Goal: Information Seeking & Learning: Learn about a topic

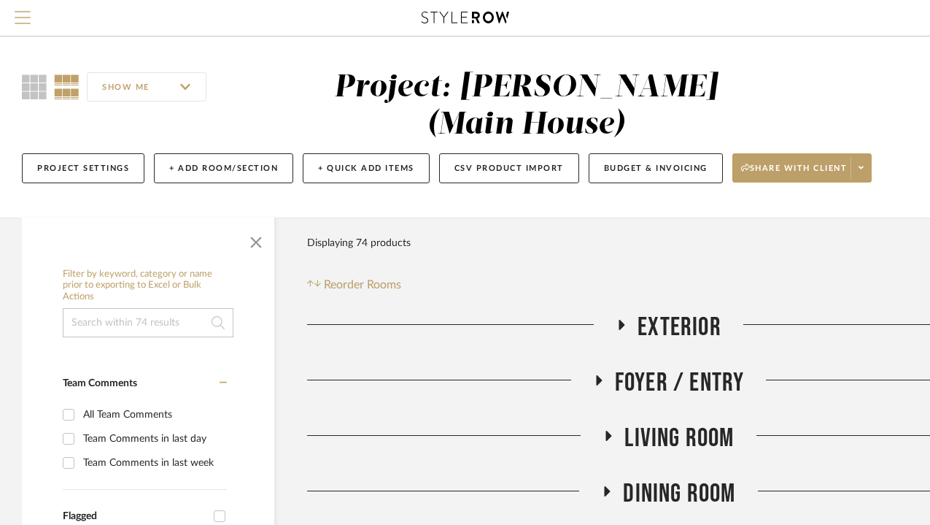
click at [26, 19] on span "Menu" at bounding box center [23, 22] width 16 height 22
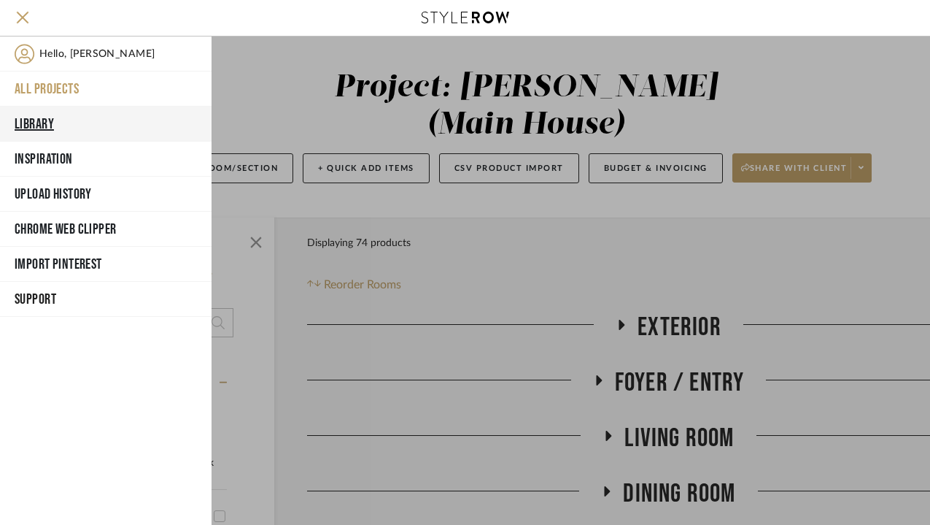
click at [37, 120] on button "Library" at bounding box center [106, 124] width 212 height 35
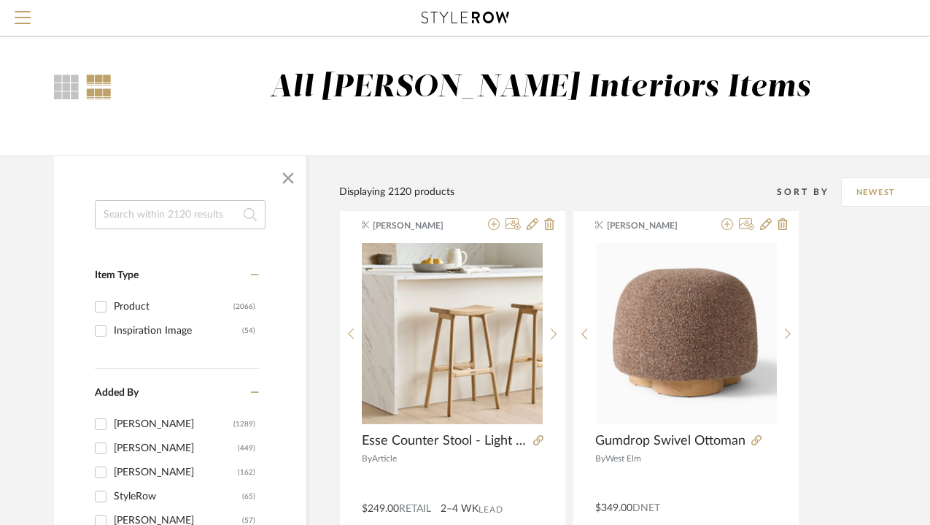
click at [161, 211] on input at bounding box center [180, 214] width 171 height 29
type input "lighting"
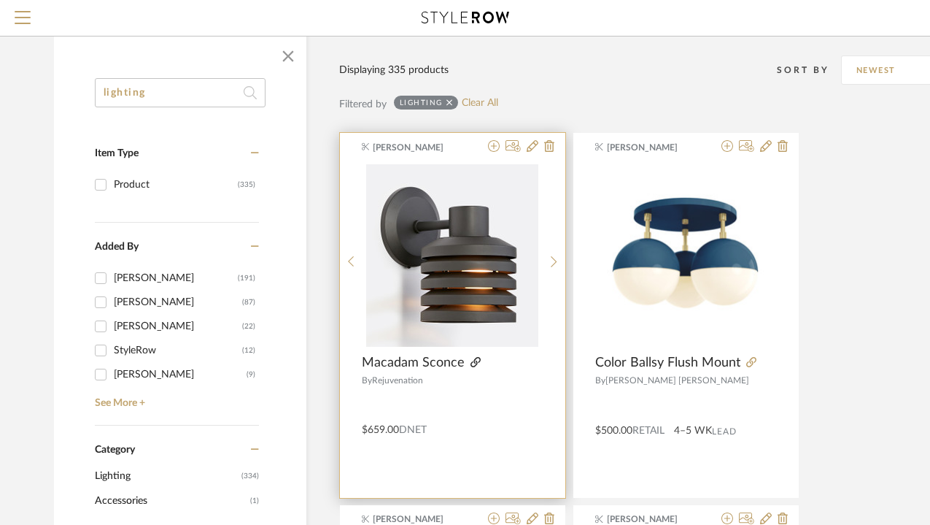
scroll to position [99, 0]
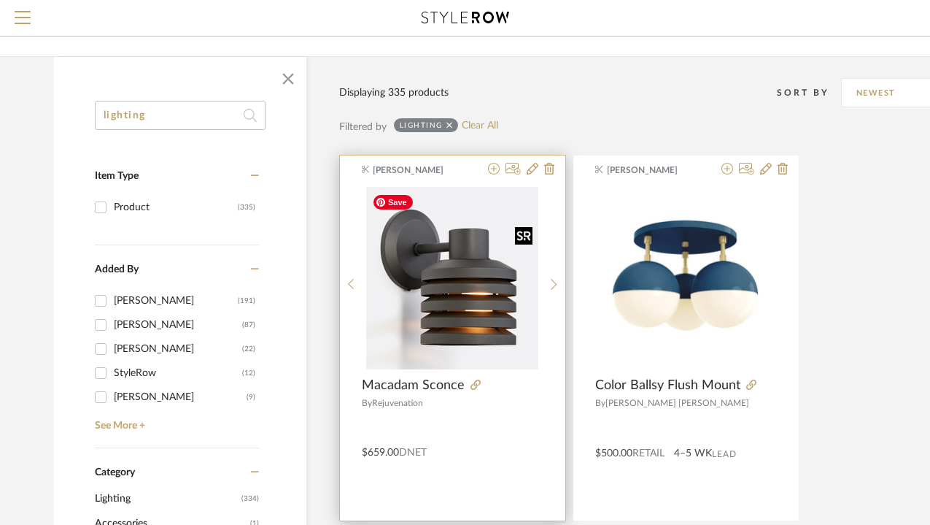
click at [477, 331] on img "0" at bounding box center [452, 278] width 172 height 182
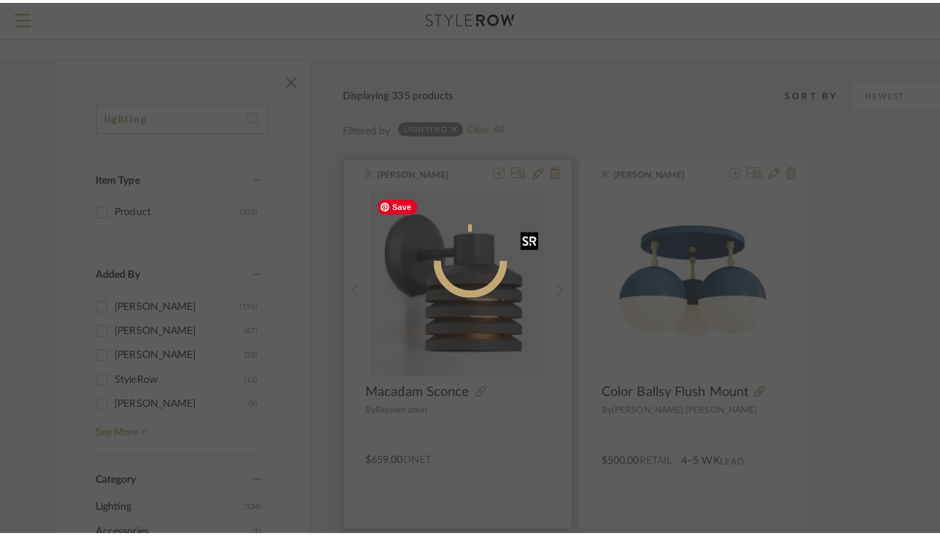
scroll to position [0, 0]
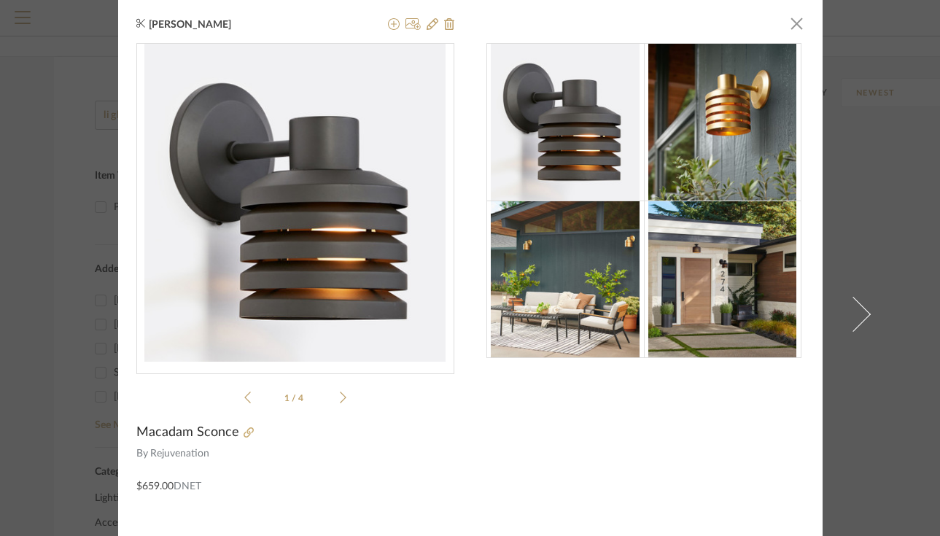
click at [67, 123] on div "[PERSON_NAME] × 1 / 4 Macadam Sconce By Rejuvenation $659.00 DNET" at bounding box center [470, 268] width 940 height 536
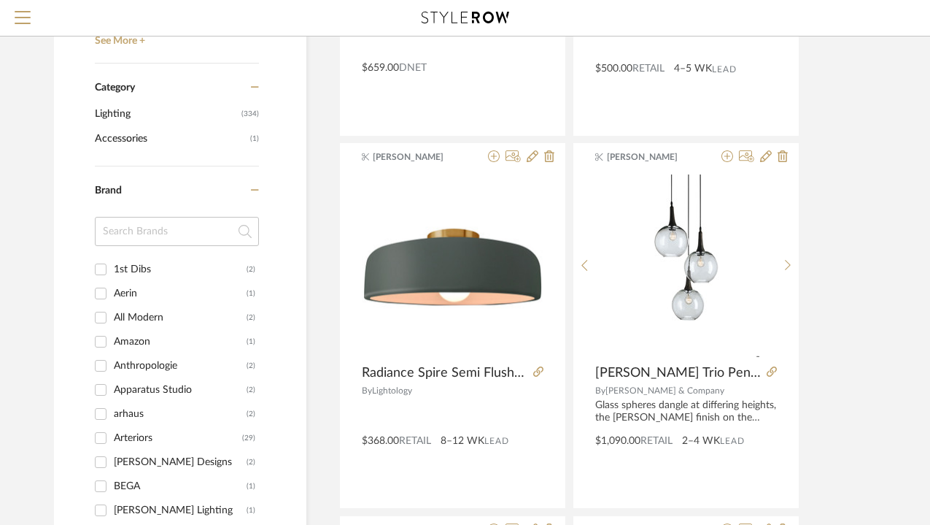
scroll to position [484, 0]
click at [125, 117] on span "Lighting" at bounding box center [166, 113] width 143 height 25
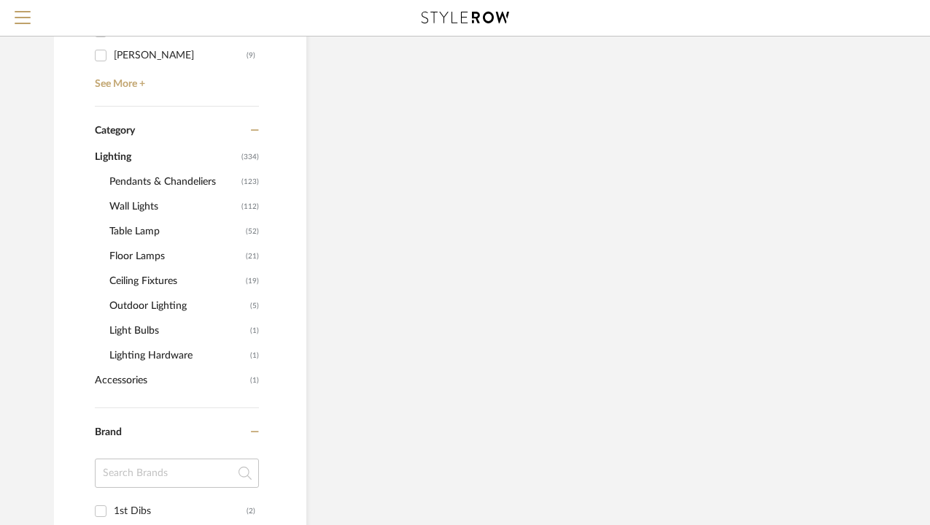
scroll to position [528, 0]
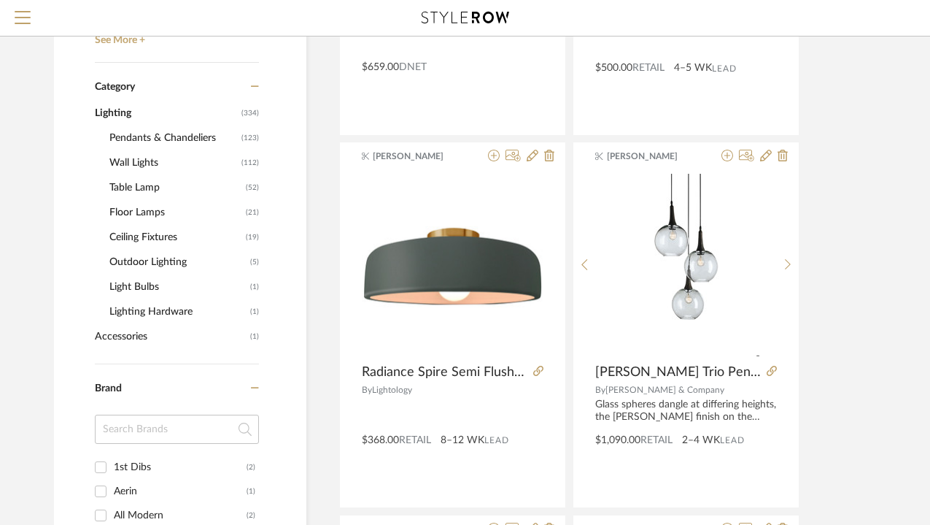
click at [134, 268] on span "Outdoor Lighting" at bounding box center [177, 262] width 137 height 25
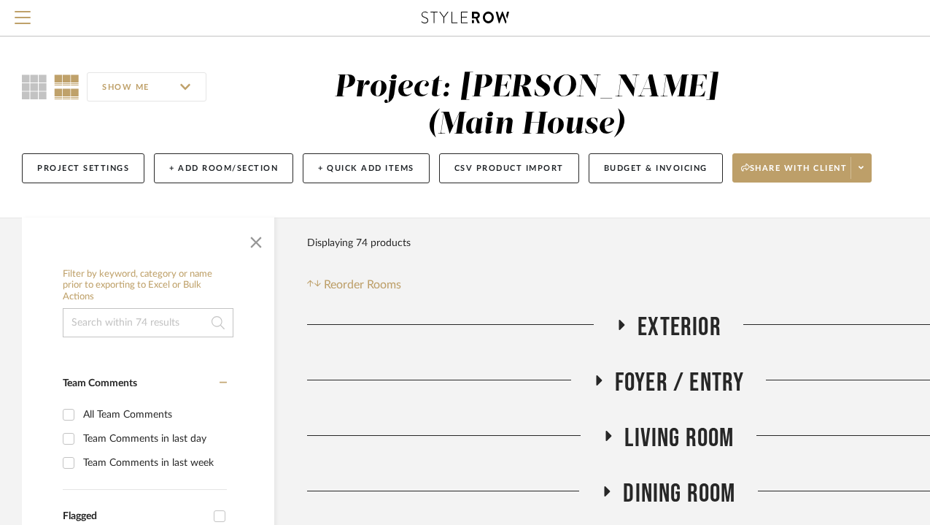
click at [147, 308] on input at bounding box center [148, 322] width 171 height 29
type input "lighting"
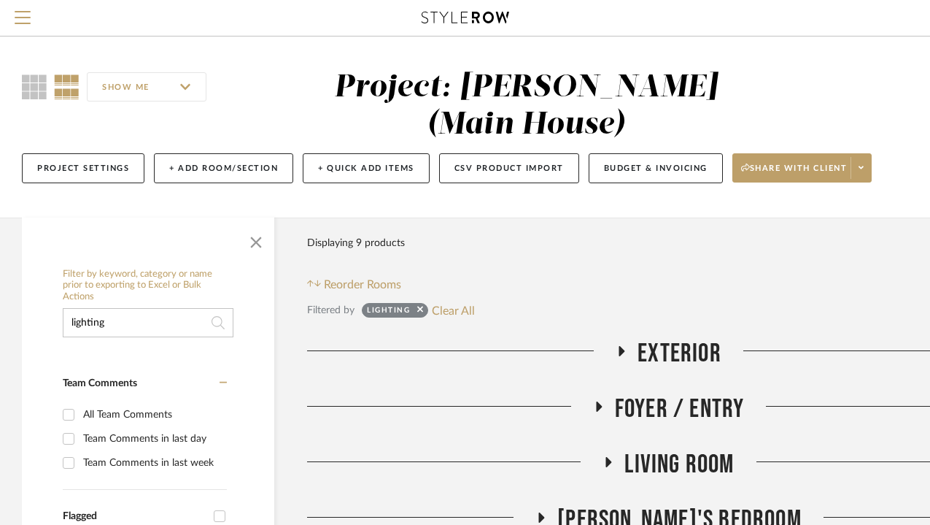
click at [219, 308] on icon at bounding box center [218, 322] width 13 height 29
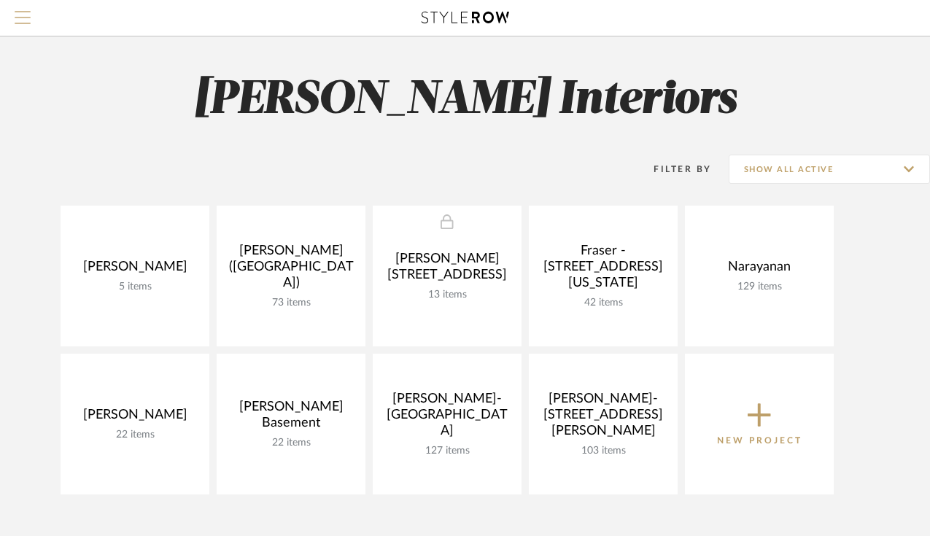
click at [26, 24] on span "Menu" at bounding box center [23, 22] width 16 height 22
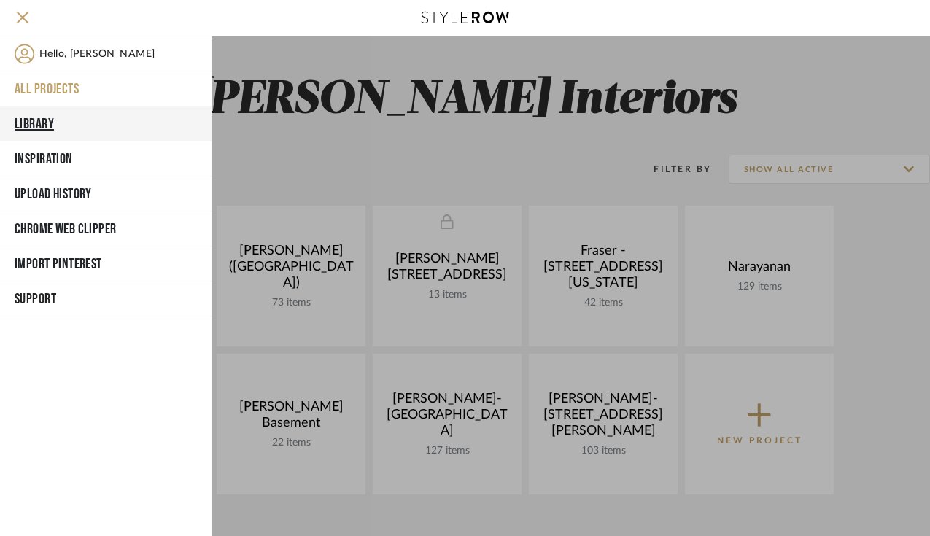
click at [29, 120] on button "Library" at bounding box center [106, 124] width 212 height 35
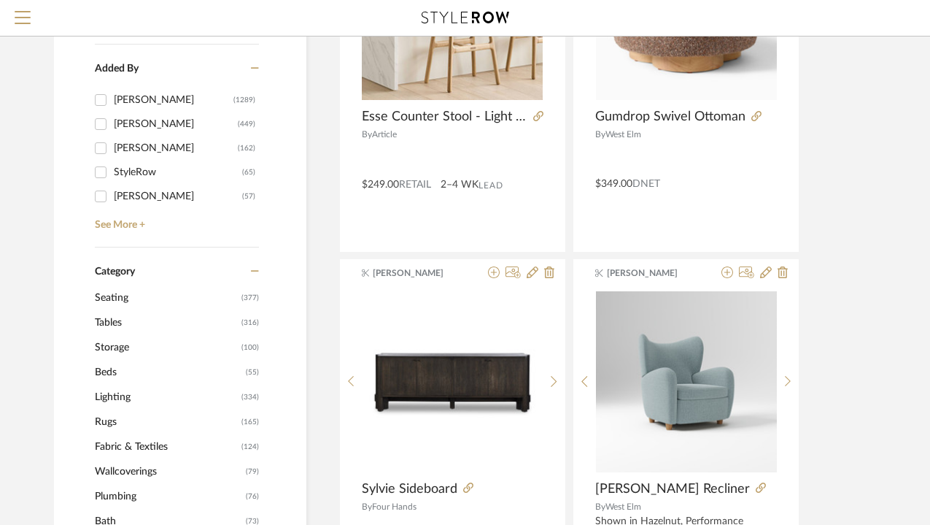
scroll to position [333, 0]
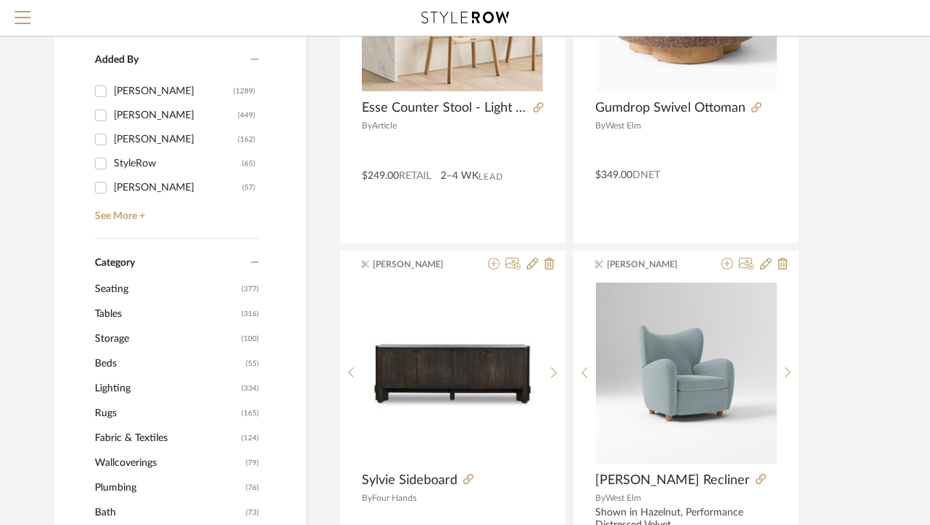
click at [122, 390] on span "Lighting" at bounding box center [166, 388] width 143 height 25
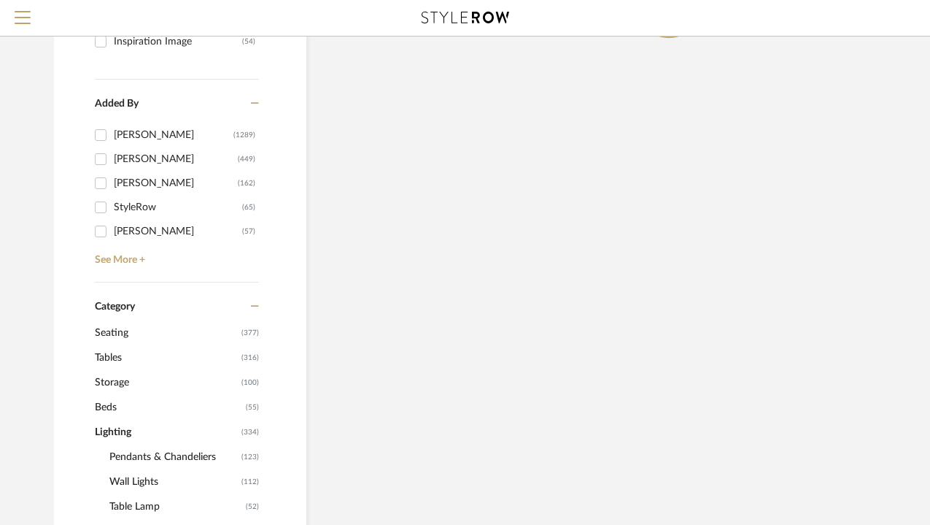
scroll to position [376, 0]
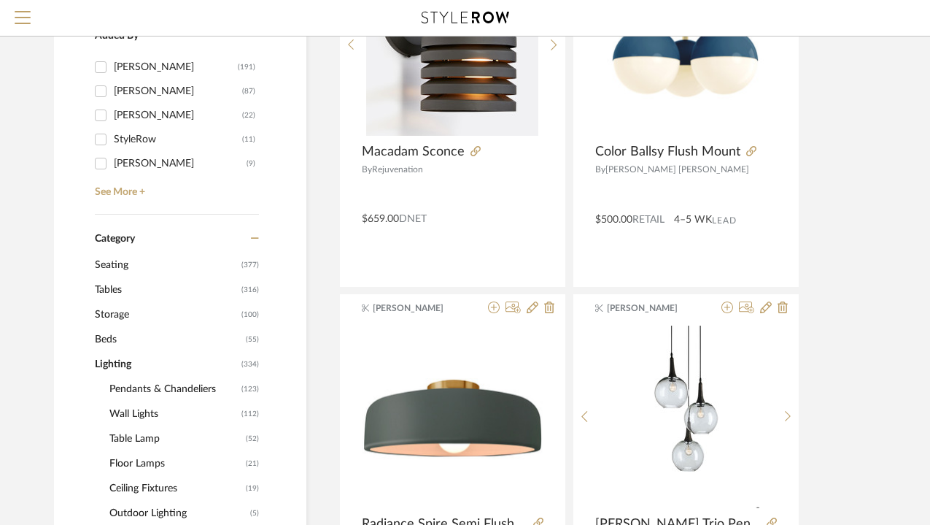
click at [129, 415] on span "Wall Lights" at bounding box center [173, 413] width 128 height 25
